Goal: Task Accomplishment & Management: Manage account settings

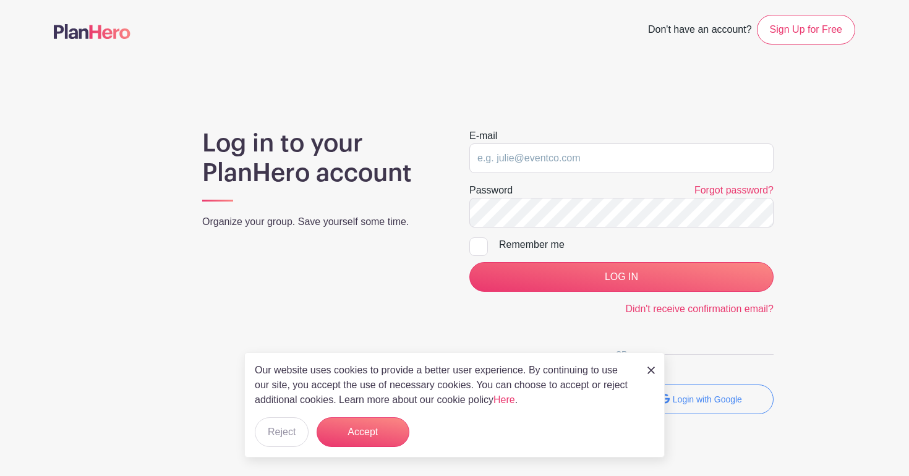
click at [371, 211] on div "Log in to your PlanHero account Organize your group. Save yourself some time." at bounding box center [320, 277] width 267 height 296
click at [521, 161] on input "email" at bounding box center [621, 158] width 304 height 30
type input "[PERSON_NAME][EMAIL_ADDRESS][DOMAIN_NAME]"
click at [585, 118] on main "Don't have an account? Sign Up for Free Log in to your PlanHero account Organiz…" at bounding box center [454, 251] width 909 height 502
click at [622, 277] on input "LOG IN" at bounding box center [621, 277] width 304 height 30
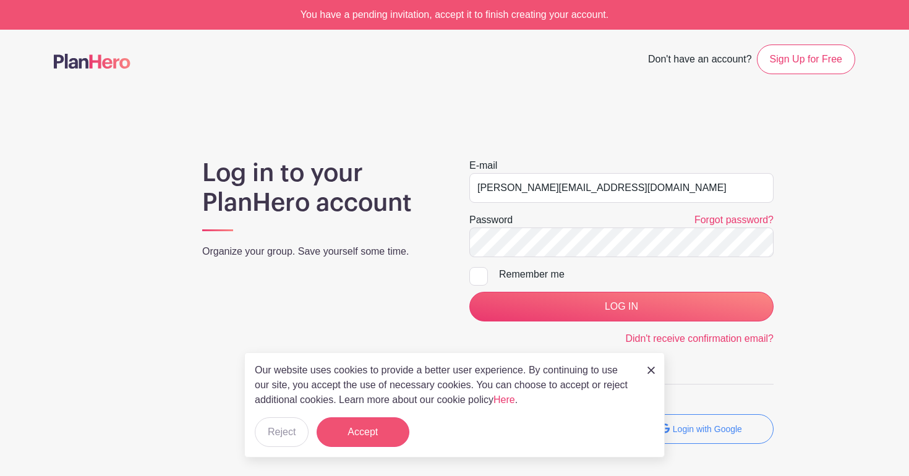
click at [370, 424] on button "Accept" at bounding box center [363, 432] width 93 height 30
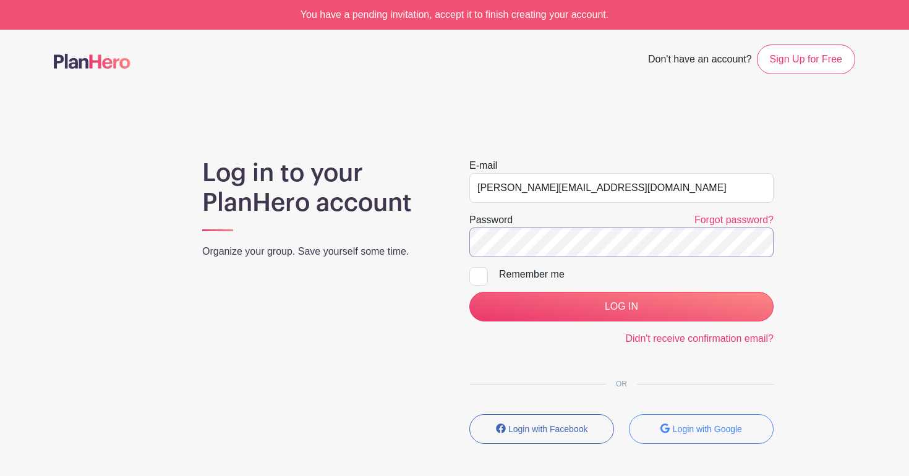
click at [622, 307] on input "LOG IN" at bounding box center [621, 307] width 304 height 30
click at [397, 325] on div "Log in to your PlanHero account Organize your group. Save yourself some time." at bounding box center [320, 306] width 267 height 296
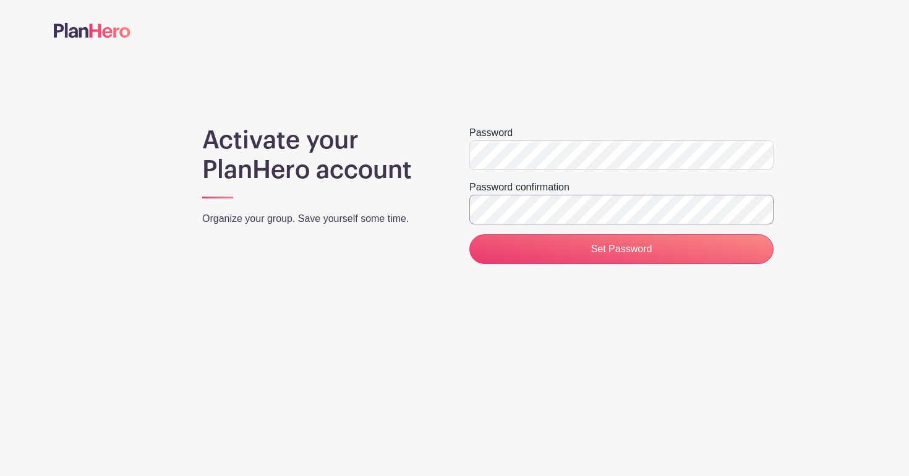
click at [622, 249] on input "Set Password" at bounding box center [621, 249] width 304 height 30
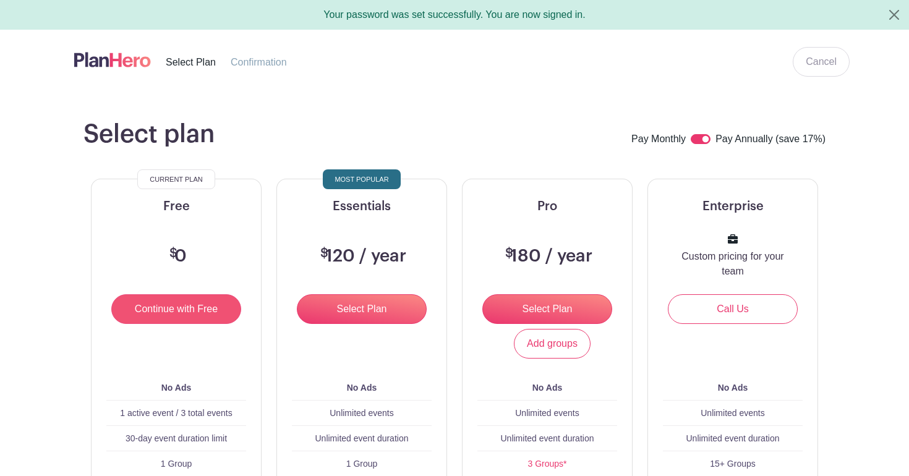
click at [223, 312] on input "Continue with Free" at bounding box center [176, 309] width 130 height 30
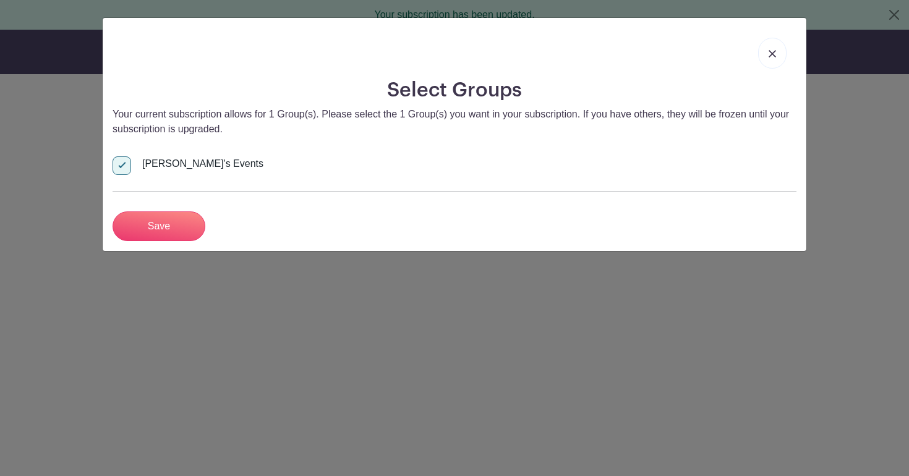
click at [127, 168] on div at bounding box center [122, 165] width 19 height 19
click at [121, 165] on input "[PERSON_NAME]'s Events" at bounding box center [117, 160] width 8 height 8
checkbox input "false"
click at [178, 225] on input "Save" at bounding box center [159, 227] width 93 height 30
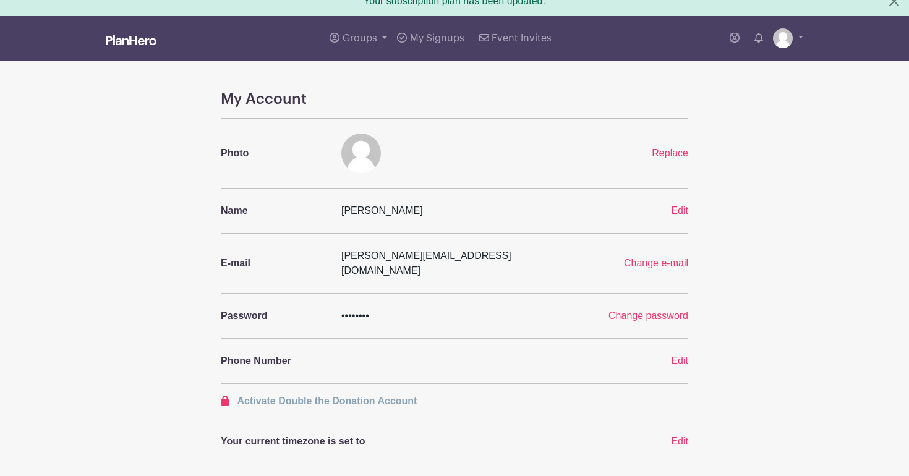
scroll to position [14, 0]
click at [677, 356] on span "Edit" at bounding box center [679, 361] width 17 height 11
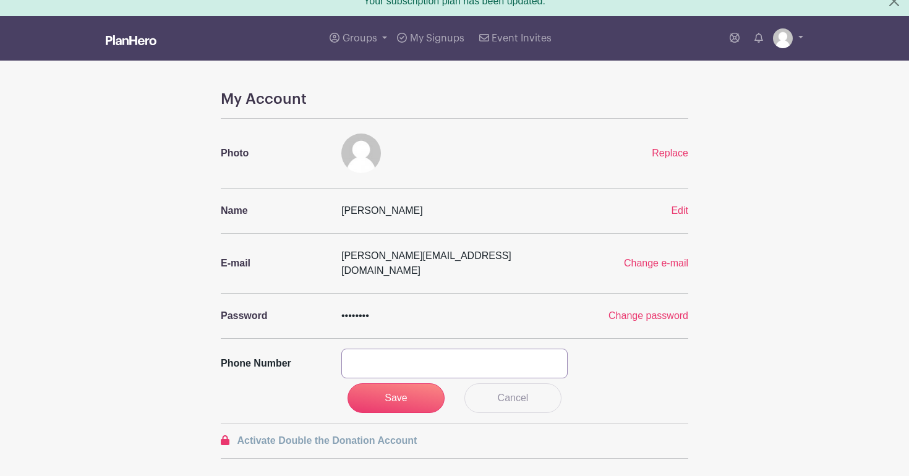
click at [426, 349] on input "text" at bounding box center [454, 364] width 226 height 30
type input "818-522-0605"
click at [416, 383] on input "Save" at bounding box center [397, 398] width 98 height 30
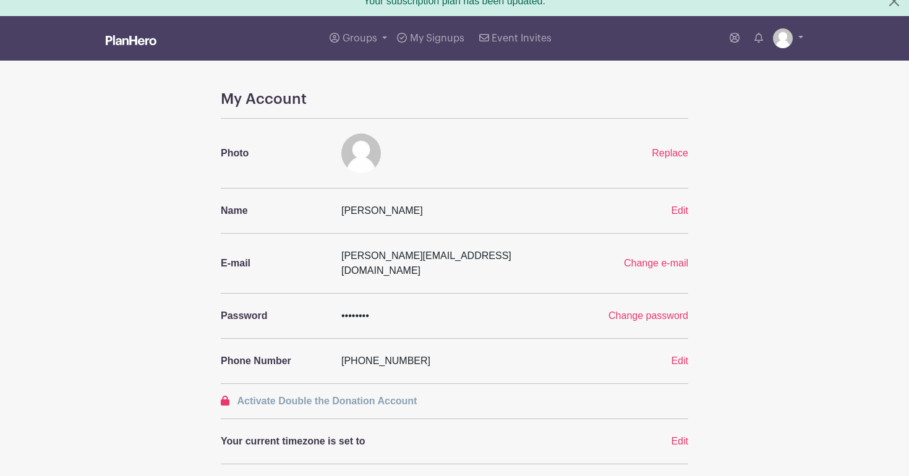
scroll to position [19, 0]
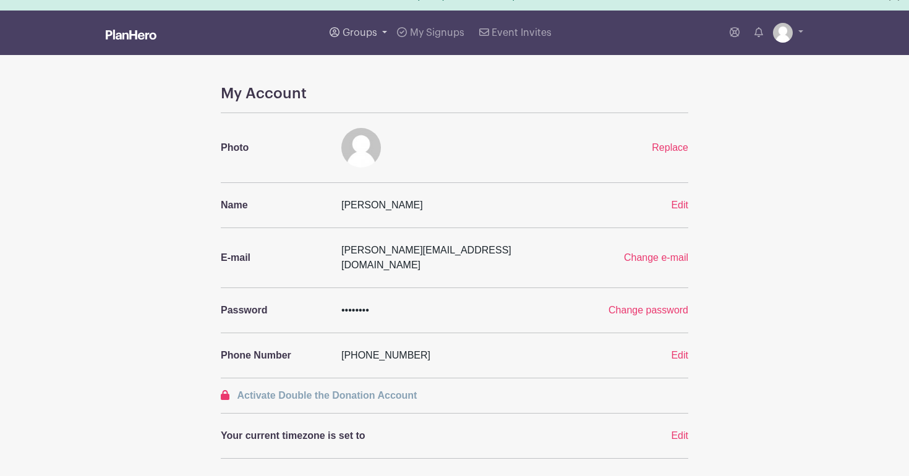
click at [363, 33] on span "Groups" at bounding box center [360, 33] width 35 height 10
click at [404, 128] on span "Wausau Curling" at bounding box center [390, 128] width 71 height 14
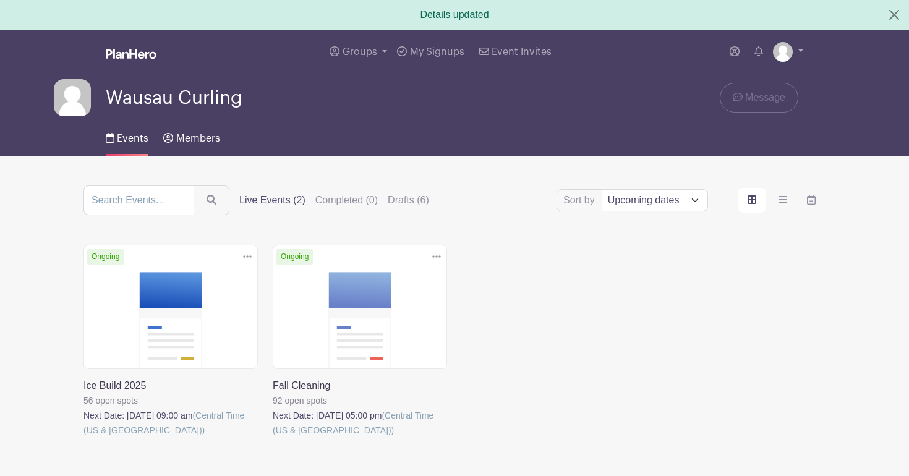
click at [201, 142] on span "Members" at bounding box center [198, 139] width 44 height 10
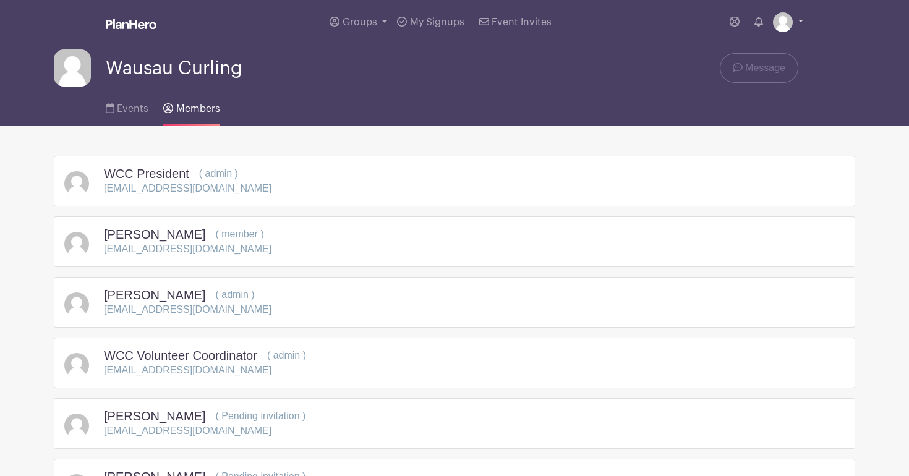
click at [794, 23] on link at bounding box center [788, 22] width 30 height 20
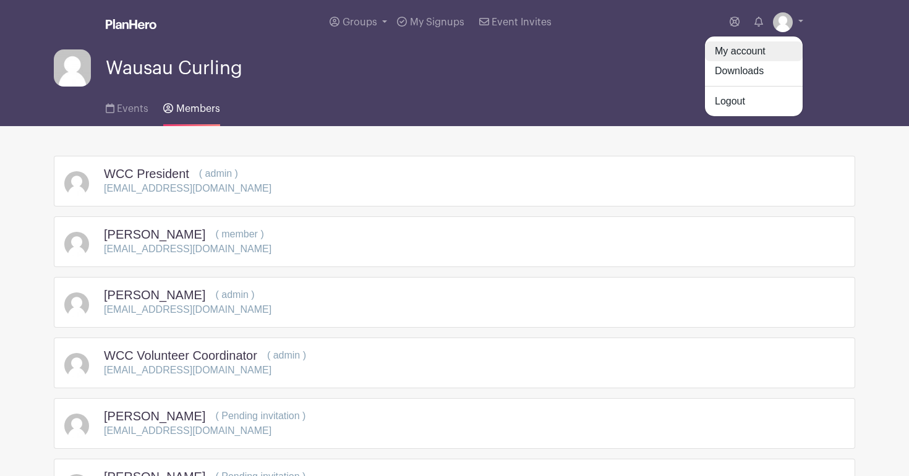
click at [771, 48] on link "My account" at bounding box center [754, 51] width 98 height 20
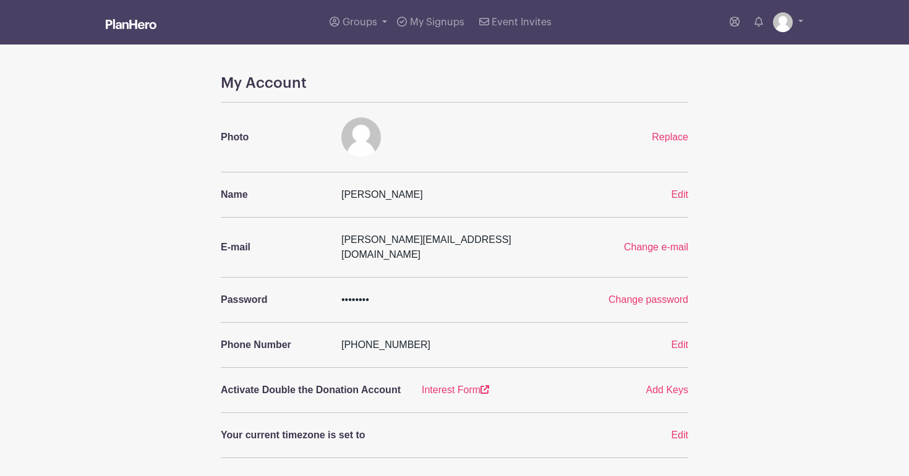
click at [211, 304] on div "My Account Photo Replace Name Jon Wasleske Edit E-mail jon@jonesreg.com Change …" at bounding box center [454, 458] width 816 height 769
click at [672, 138] on span "Replace" at bounding box center [670, 137] width 36 height 11
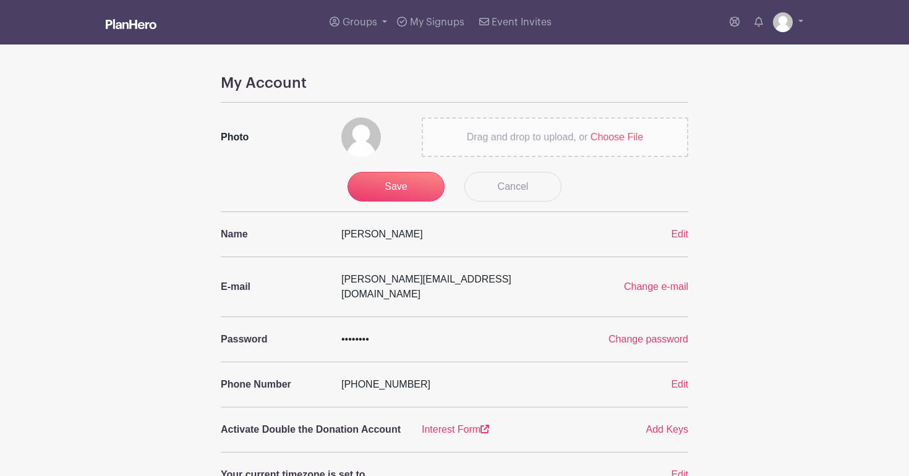
click at [628, 135] on span "Choose File" at bounding box center [617, 137] width 53 height 11
click at [0, 0] on input "Drag and drop to upload, or Choose File" at bounding box center [0, 0] width 0 height 0
click at [356, 135] on img at bounding box center [361, 138] width 40 height 40
click at [409, 192] on input "Save" at bounding box center [397, 187] width 98 height 30
click at [612, 137] on span "Choose File" at bounding box center [617, 137] width 53 height 11
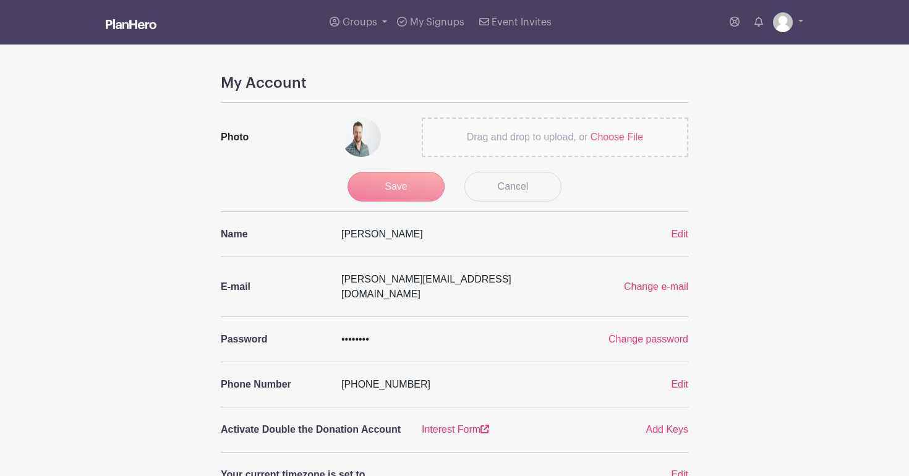
click at [0, 0] on input "Drag and drop to upload, or Choose File" at bounding box center [0, 0] width 0 height 0
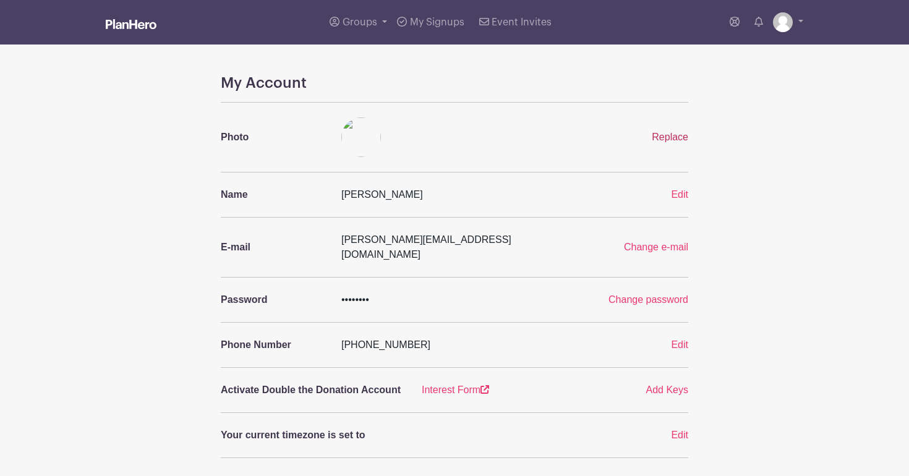
click at [666, 138] on span "Replace" at bounding box center [670, 137] width 36 height 11
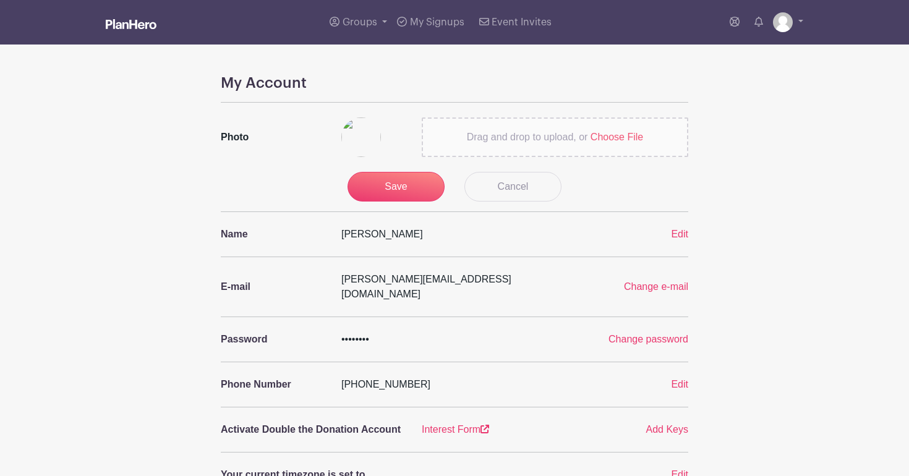
click at [557, 137] on span "Drag and drop to upload, or" at bounding box center [527, 137] width 121 height 11
click at [0, 0] on input "Drag and drop to upload, or Choose File" at bounding box center [0, 0] width 0 height 0
click at [601, 133] on span "Choose File" at bounding box center [617, 137] width 53 height 11
click at [0, 0] on input "Drag and drop to upload, or Choose File" at bounding box center [0, 0] width 0 height 0
click at [403, 185] on input "Save" at bounding box center [397, 187] width 98 height 30
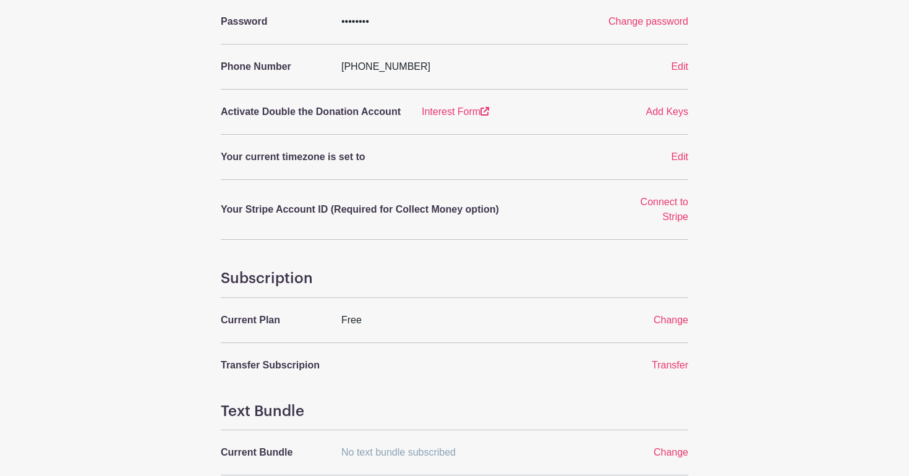
scroll to position [279, 0]
click at [675, 151] on span "Edit" at bounding box center [679, 156] width 17 height 11
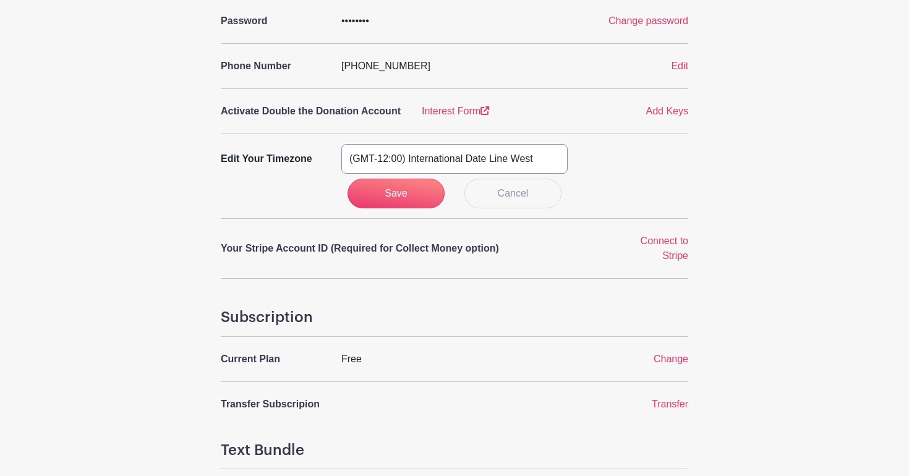
select select "Central Time (US & Canada)"
click at [588, 193] on div "Save Cancel" at bounding box center [455, 194] width 468 height 30
click at [423, 181] on input "Save" at bounding box center [397, 194] width 98 height 30
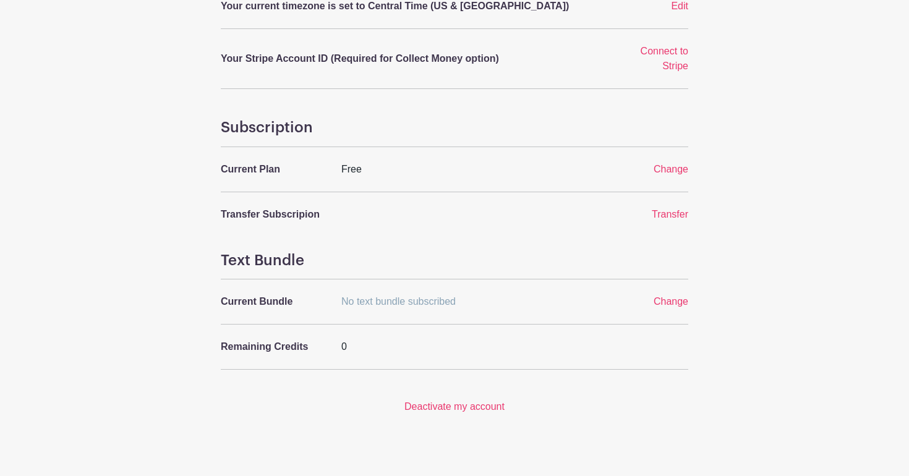
scroll to position [110, 0]
